Goal: Information Seeking & Learning: Check status

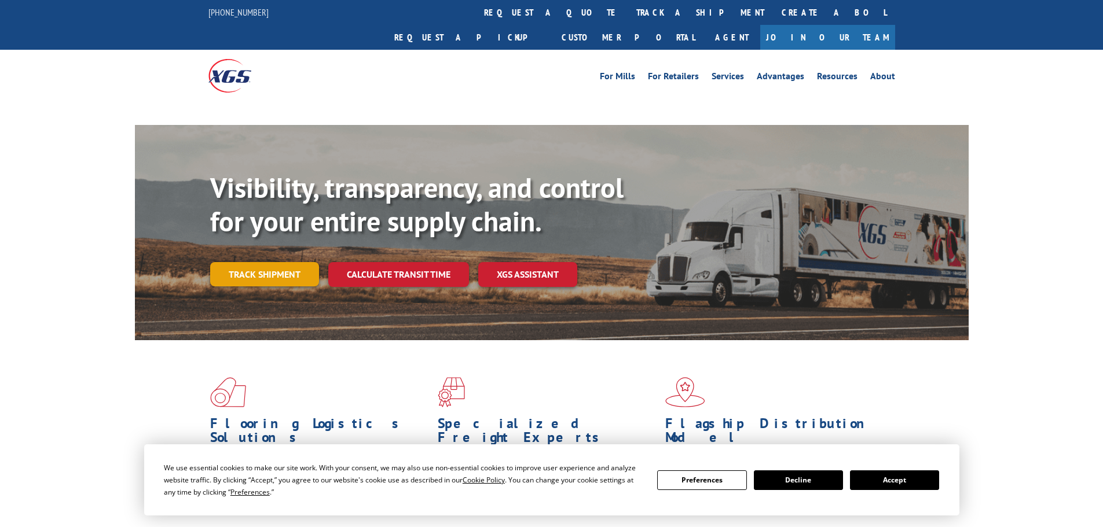
click at [276, 262] on link "Track shipment" at bounding box center [264, 274] width 109 height 24
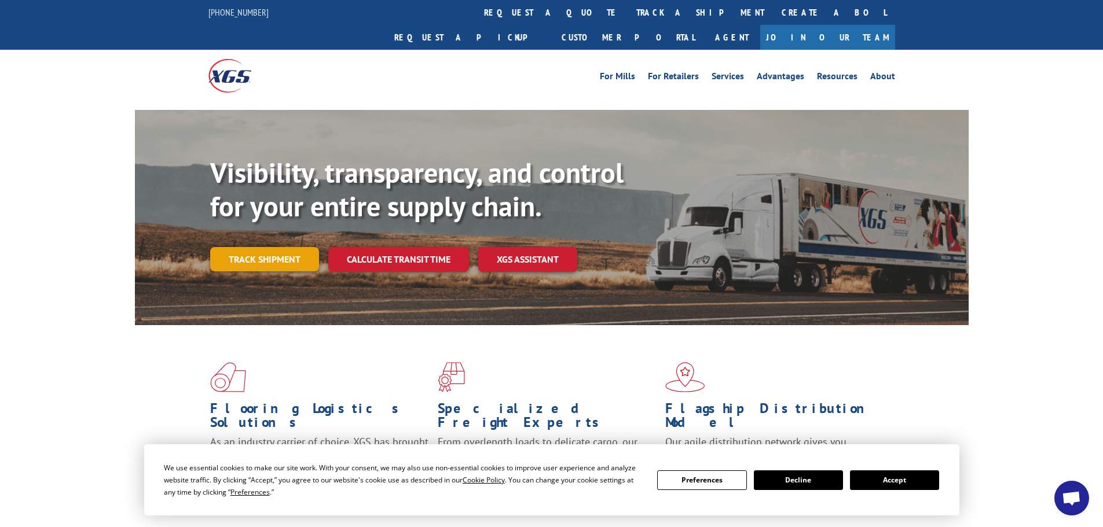
click at [223, 247] on link "Track shipment" at bounding box center [264, 259] width 109 height 24
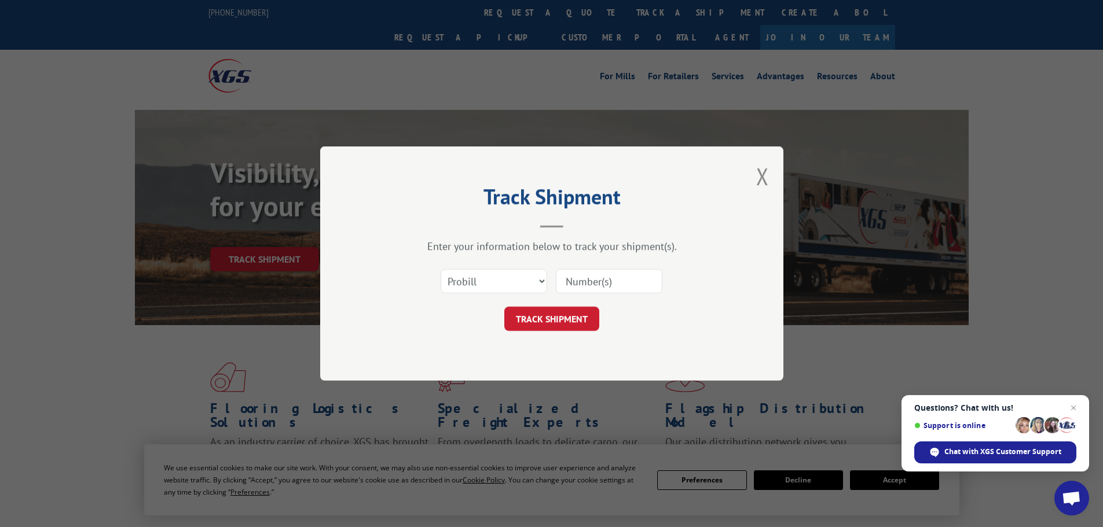
click at [614, 284] on input at bounding box center [609, 281] width 106 height 24
drag, startPoint x: 613, startPoint y: 284, endPoint x: 495, endPoint y: 274, distance: 118.0
click at [495, 274] on select "Select category... Probill BOL PO" at bounding box center [493, 281] width 106 height 24
select select "bol"
click at [440, 269] on select "Select category... Probill BOL PO" at bounding box center [493, 281] width 106 height 24
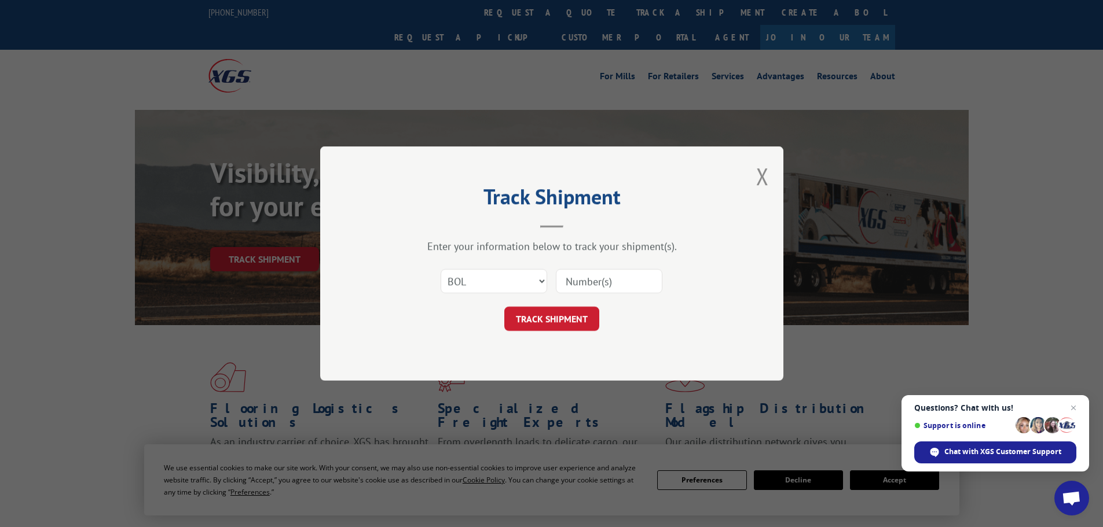
click at [568, 285] on input at bounding box center [609, 281] width 106 height 24
paste input "5606231"
type input "5606231"
click at [575, 313] on button "TRACK SHIPMENT" at bounding box center [551, 319] width 95 height 24
